Goal: Information Seeking & Learning: Learn about a topic

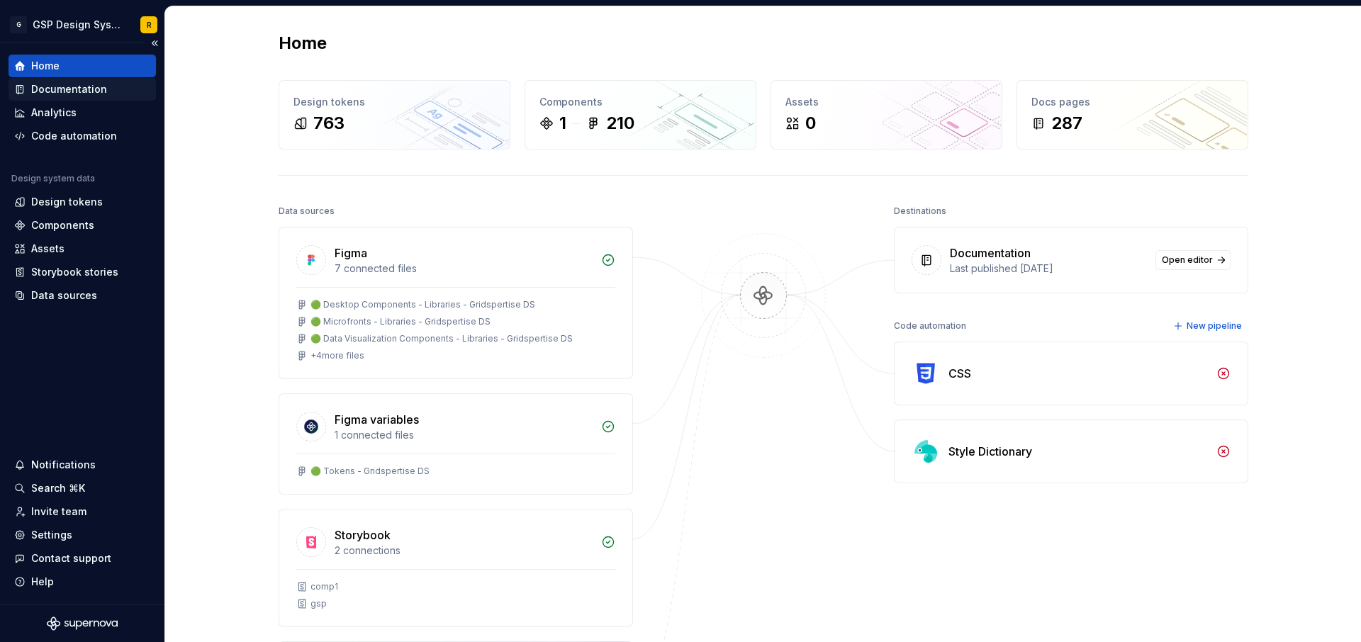
click at [75, 91] on div "Documentation" at bounding box center [69, 89] width 76 height 14
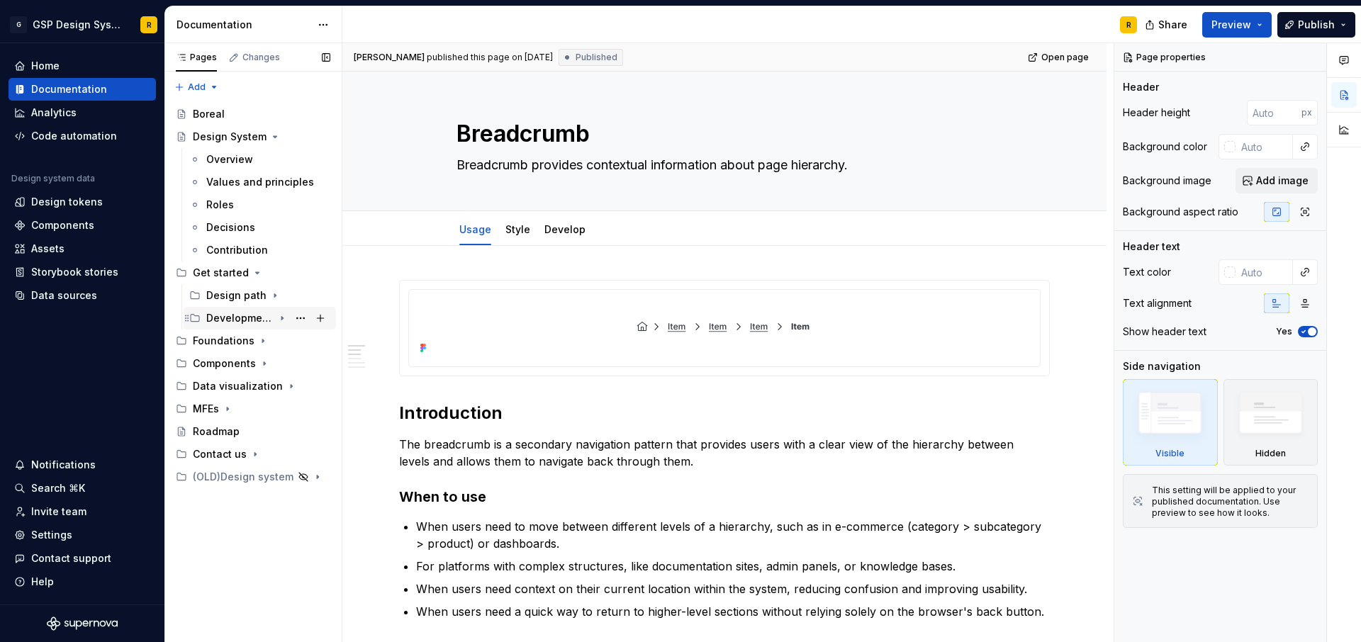
click at [281, 318] on icon "Page tree" at bounding box center [281, 319] width 1 height 4
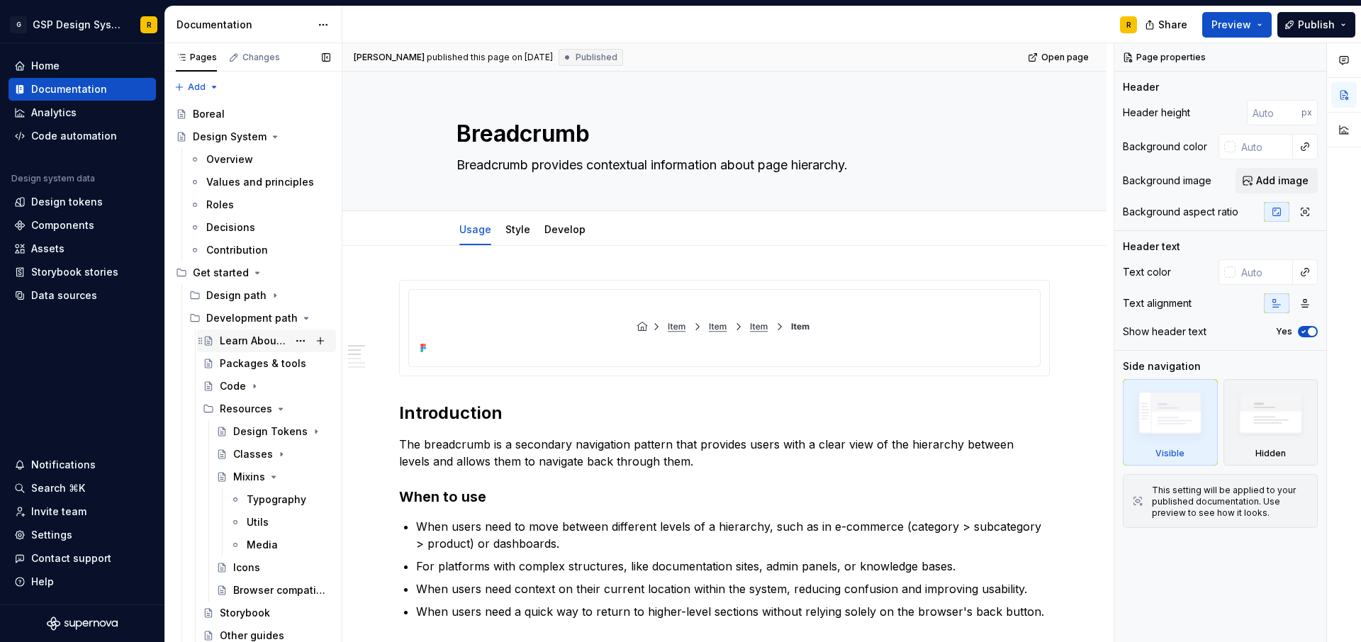
scroll to position [60, 0]
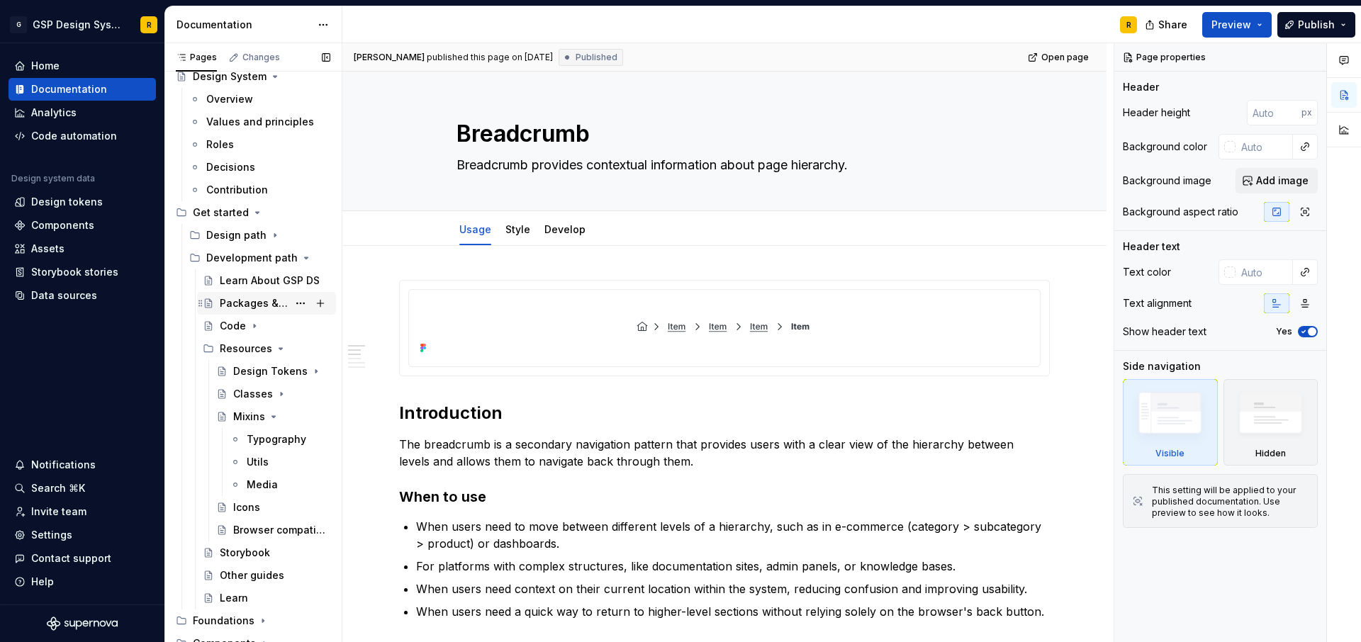
click at [242, 306] on div "Packages & tools" at bounding box center [254, 303] width 68 height 14
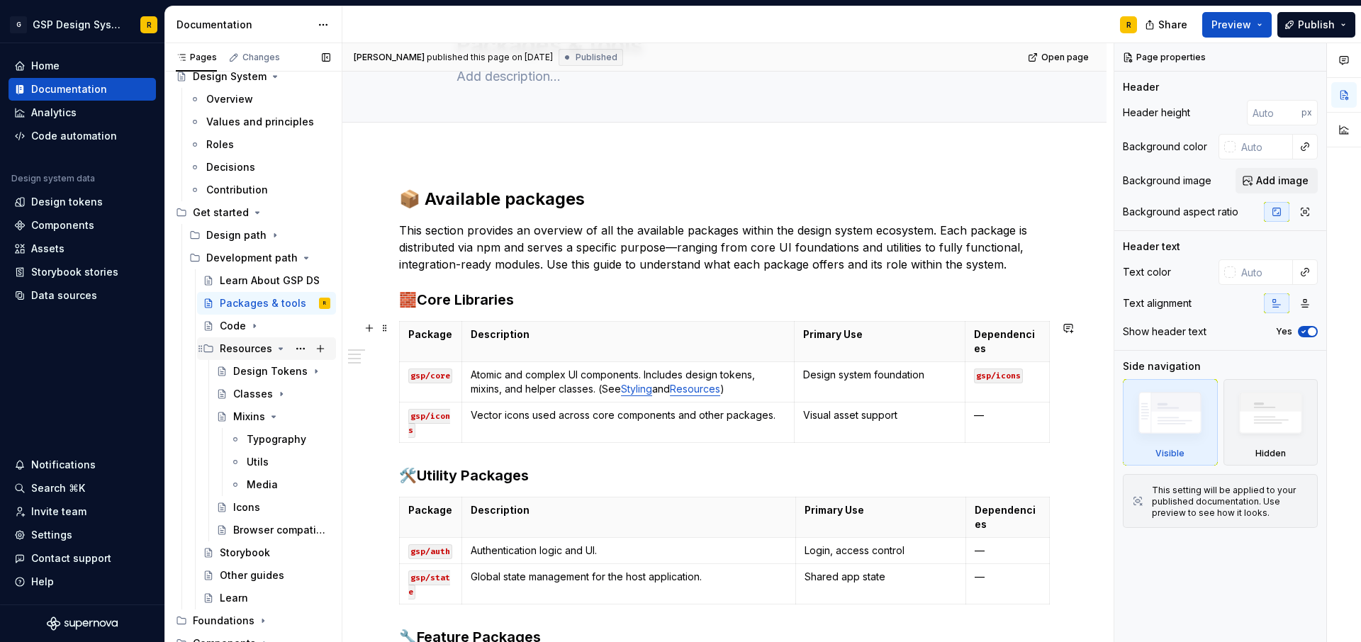
scroll to position [91, 0]
click at [245, 325] on div "Code" at bounding box center [275, 326] width 111 height 20
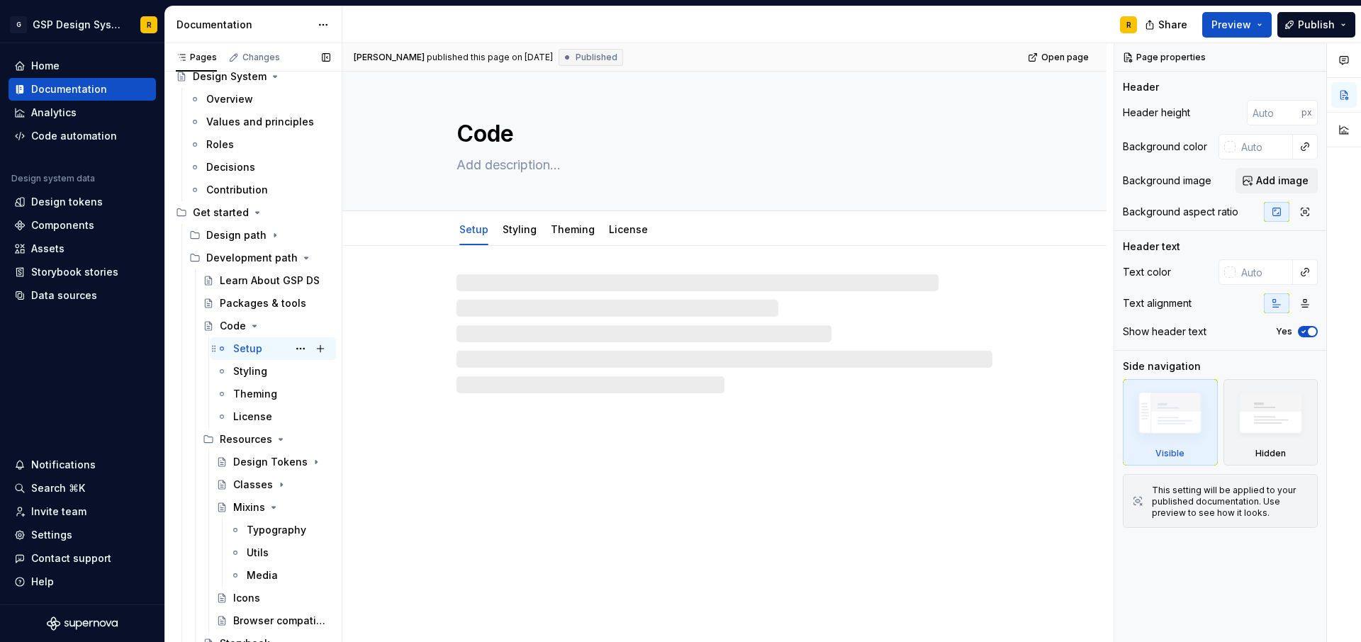
click at [246, 351] on div "Setup" at bounding box center [247, 349] width 29 height 14
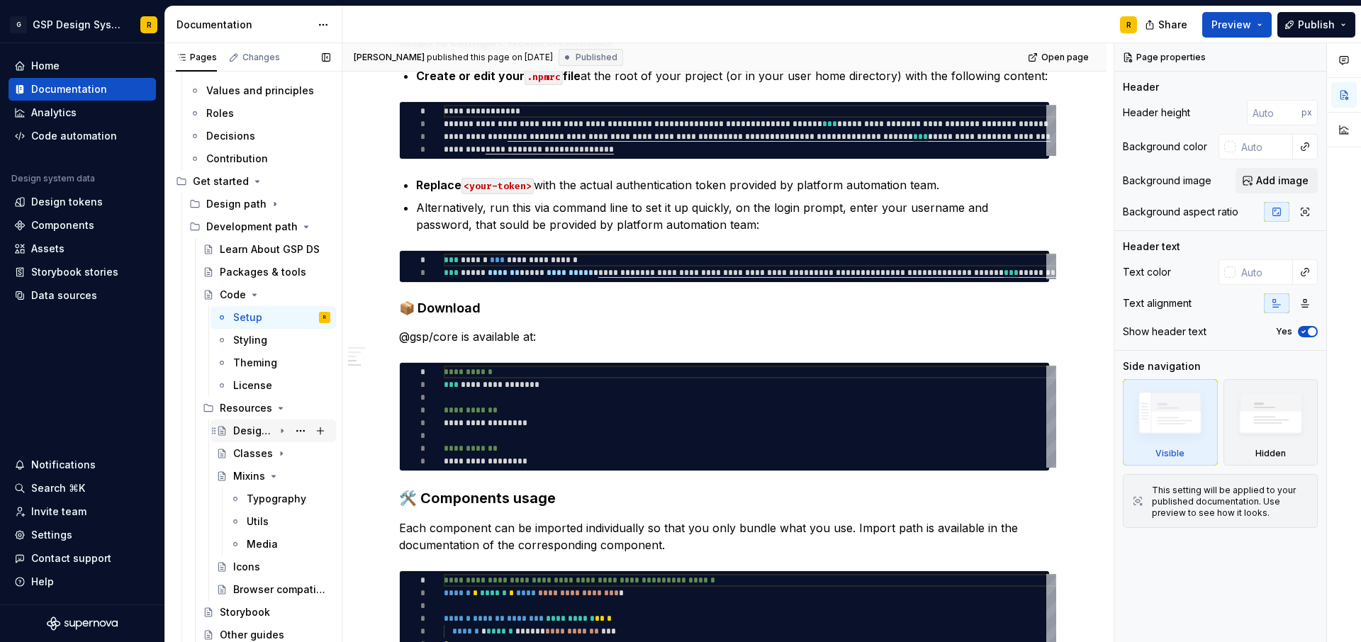
scroll to position [175, 0]
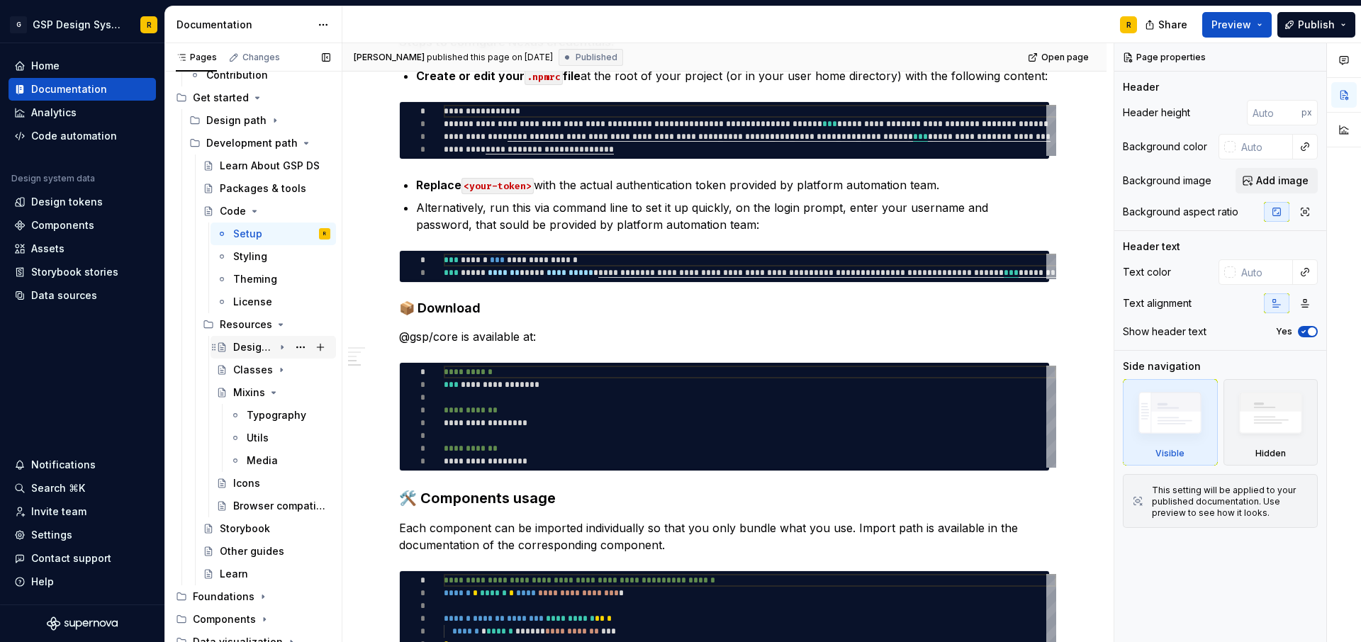
click at [254, 350] on div "Design Tokens" at bounding box center [253, 347] width 40 height 14
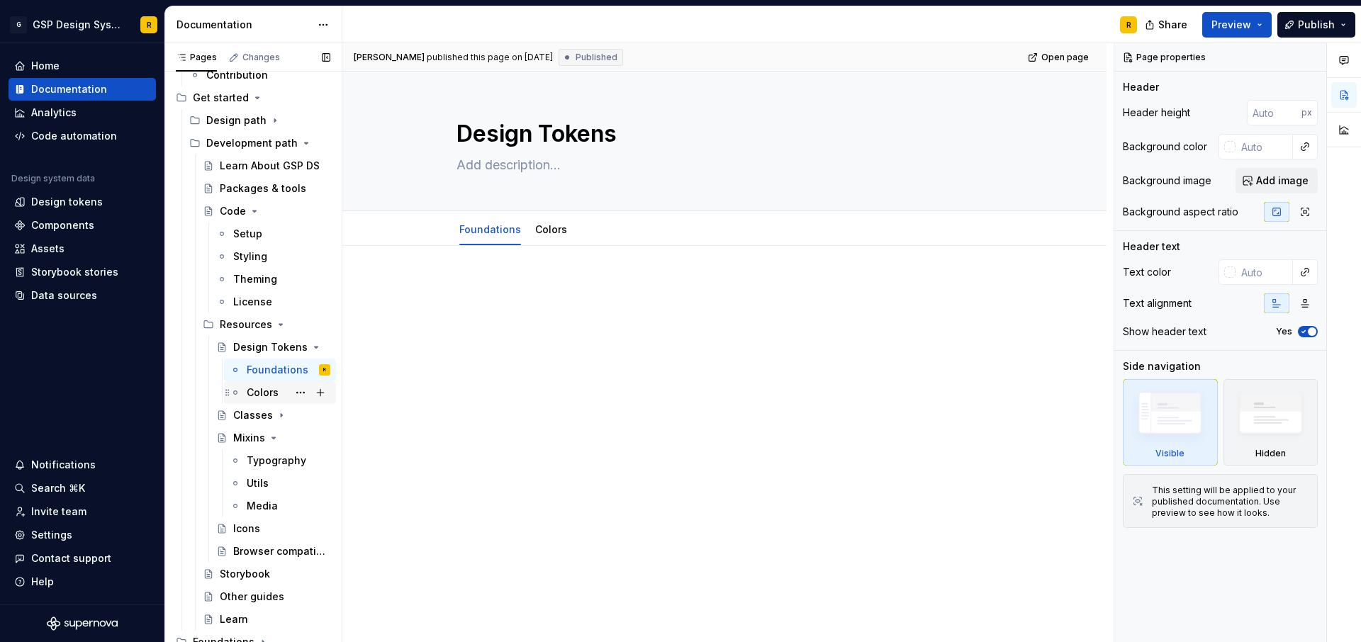
click at [264, 400] on div "Colors" at bounding box center [289, 393] width 84 height 20
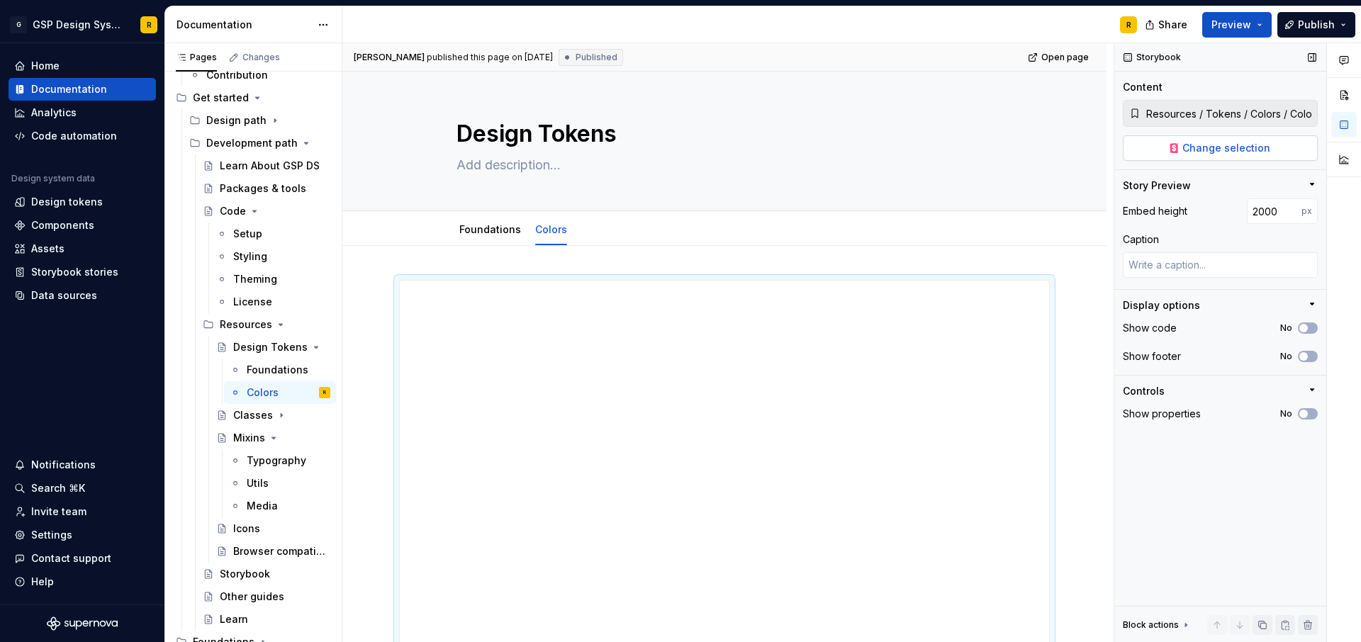
click at [1207, 151] on span "Change selection" at bounding box center [1226, 148] width 88 height 14
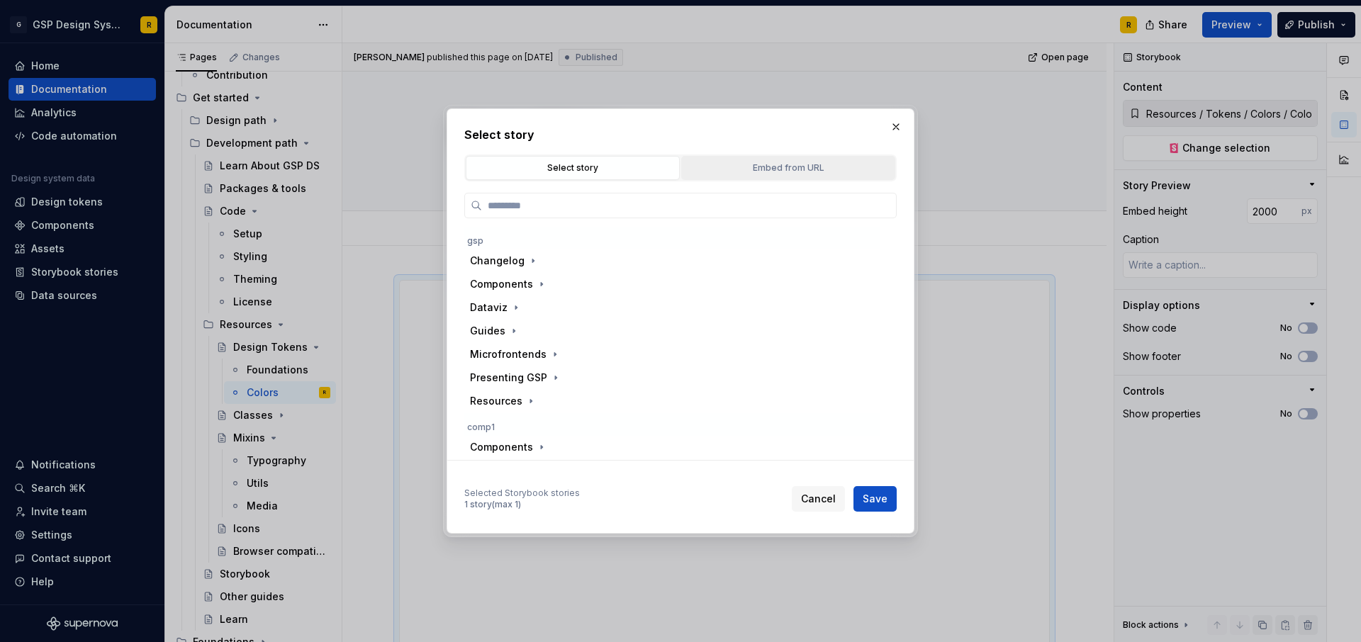
click at [826, 177] on button "Embed from URL" at bounding box center [788, 168] width 214 height 24
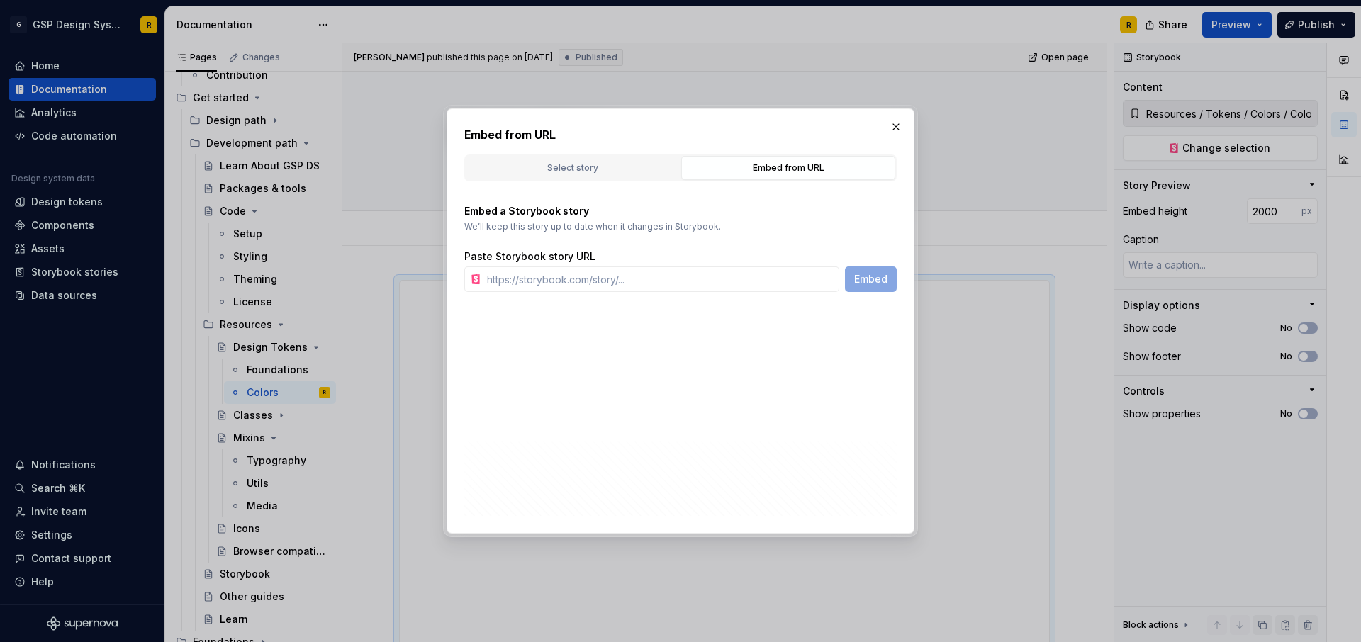
click at [611, 181] on div "Select story Embed from URL" at bounding box center [680, 168] width 432 height 27
click at [590, 175] on button "Select story" at bounding box center [573, 168] width 214 height 24
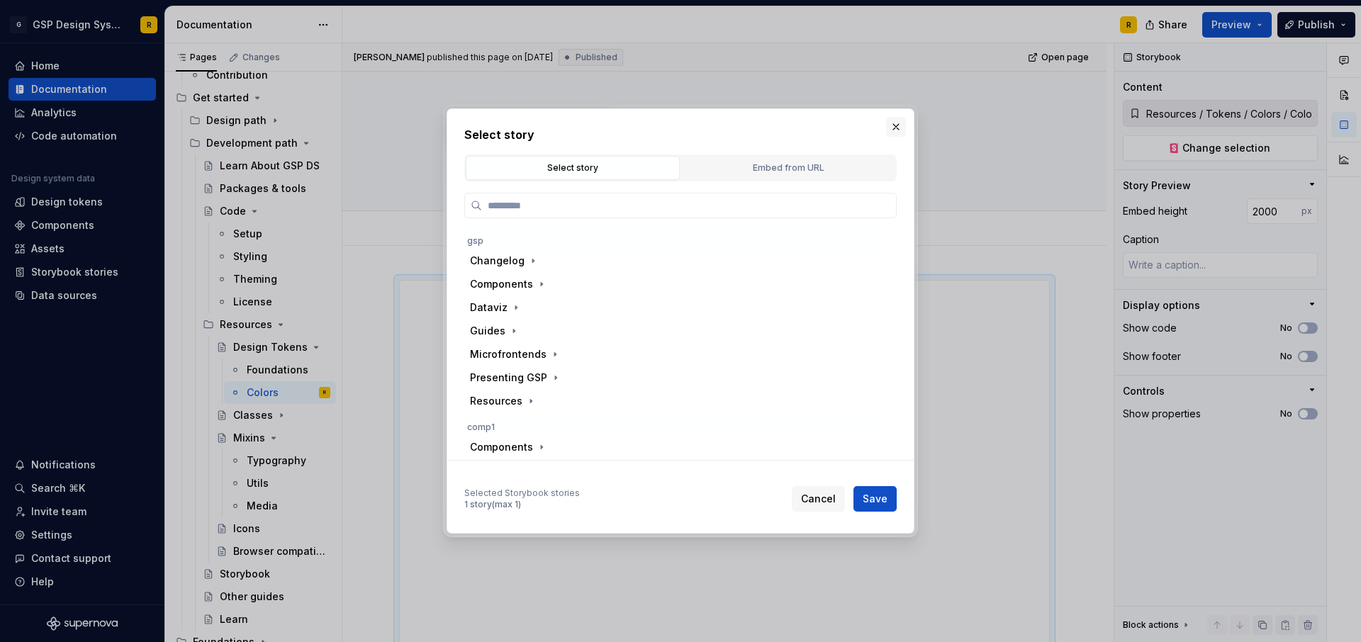
click at [895, 126] on button "button" at bounding box center [896, 127] width 20 height 20
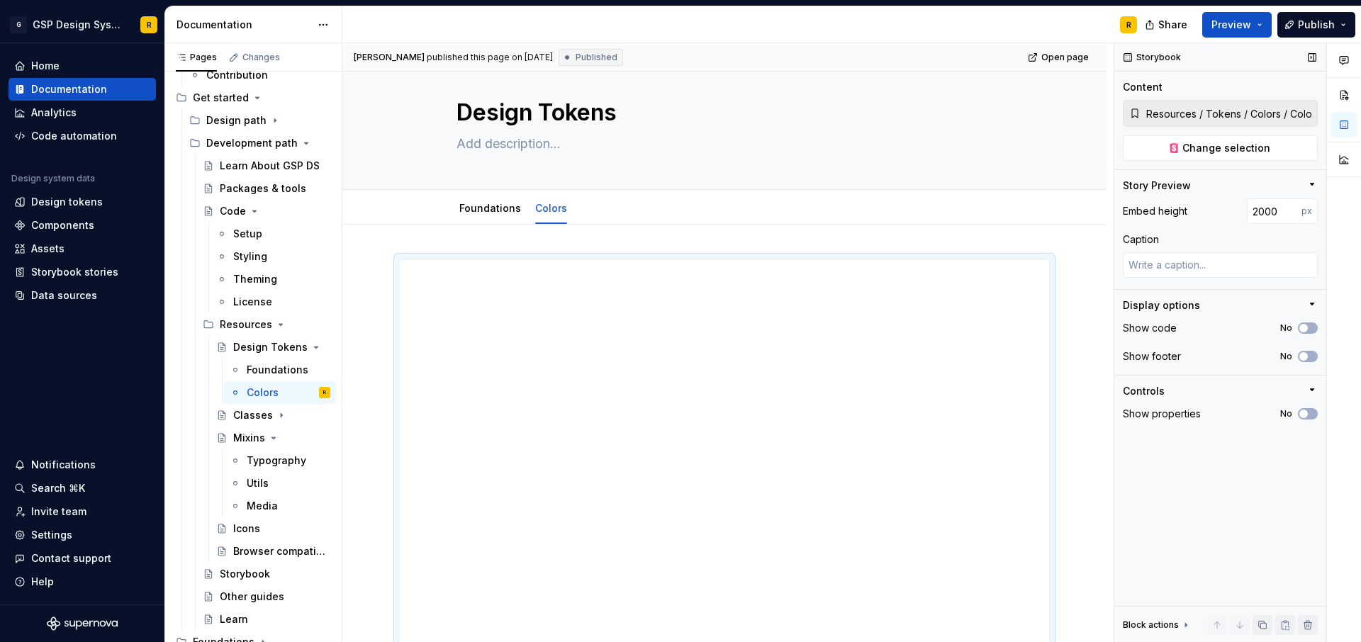
scroll to position [6, 0]
click at [508, 231] on div "Foundations" at bounding box center [490, 224] width 62 height 17
type textarea "*"
